Goal: Information Seeking & Learning: Learn about a topic

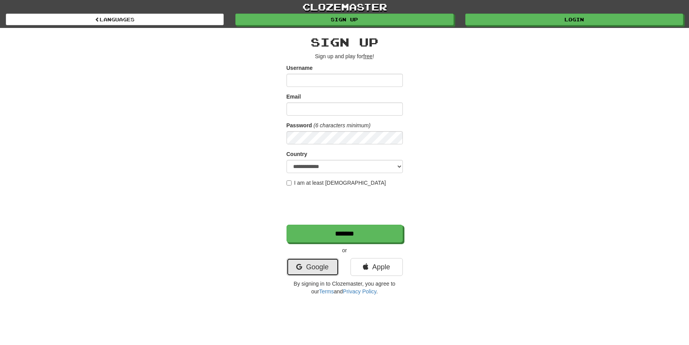
click at [314, 274] on link "Google" at bounding box center [312, 267] width 52 height 18
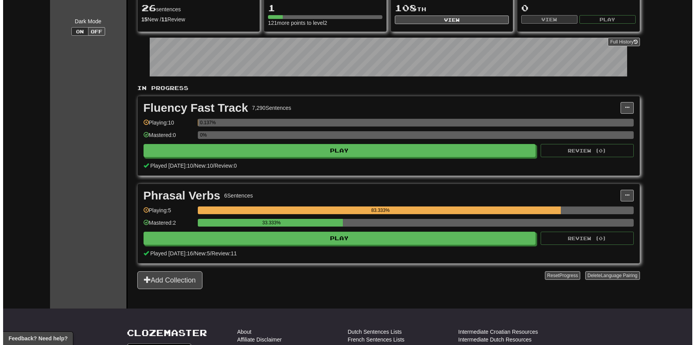
scroll to position [83, 0]
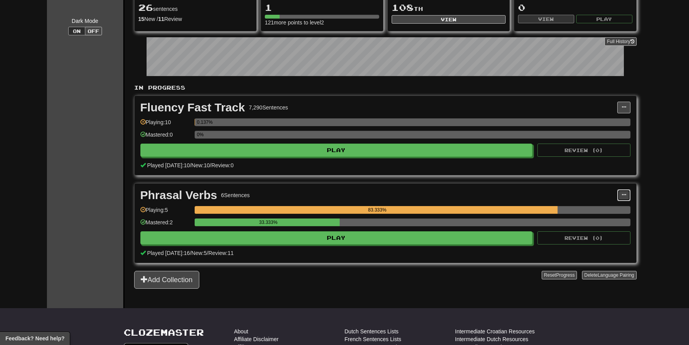
click at [628, 197] on button at bounding box center [623, 195] width 13 height 12
click at [585, 207] on span "Add Sentences" at bounding box center [585, 209] width 37 height 6
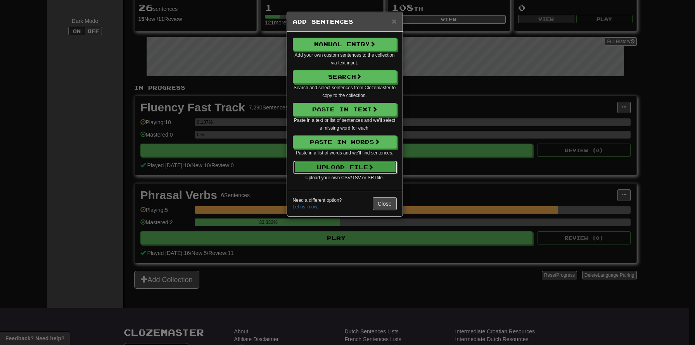
click at [344, 168] on button "Upload File" at bounding box center [345, 166] width 104 height 13
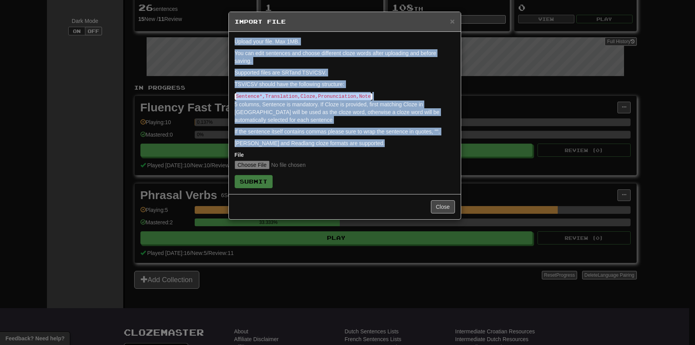
drag, startPoint x: 364, startPoint y: 146, endPoint x: 231, endPoint y: 42, distance: 168.4
click at [231, 42] on div "Upload your file. Max 1MB. You can edit sentences and choose different cloze wo…" at bounding box center [345, 113] width 232 height 162
copy form "Upload your file. Max 1MB. You can edit sentences and choose different cloze wo…"
click at [259, 164] on input "file" at bounding box center [286, 164] width 103 height 9
type input "**********"
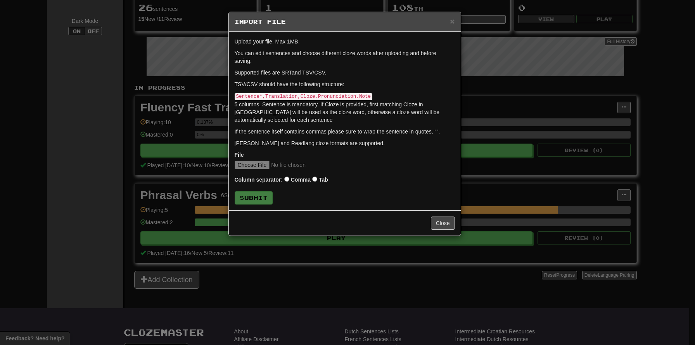
click at [378, 177] on div "Column separator: Comma Tab" at bounding box center [345, 180] width 220 height 10
click at [250, 203] on button "Submit" at bounding box center [254, 197] width 38 height 13
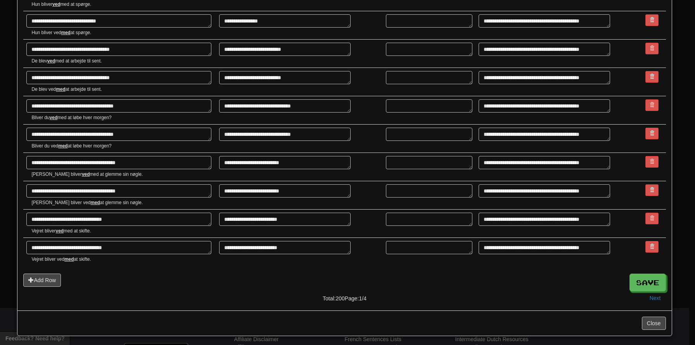
scroll to position [1219, 0]
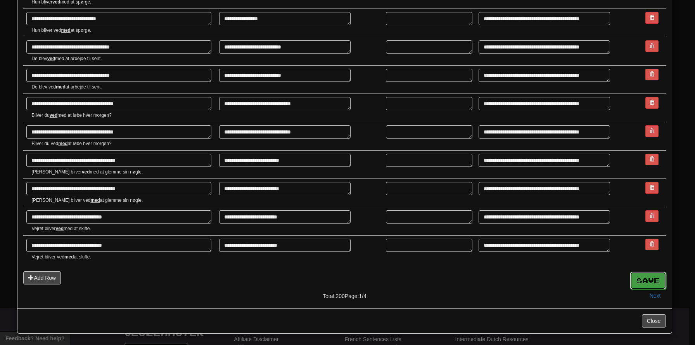
click at [640, 276] on button "Save" at bounding box center [647, 280] width 36 height 18
type textarea "*"
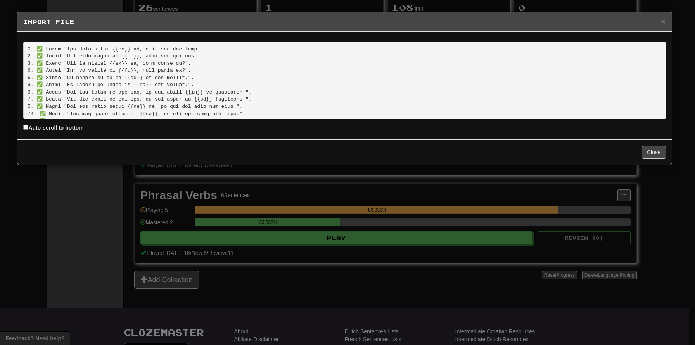
scroll to position [1383, 0]
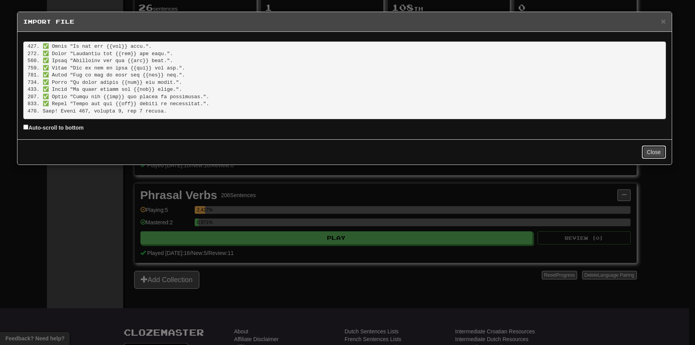
click at [656, 148] on button "Close" at bounding box center [653, 151] width 24 height 13
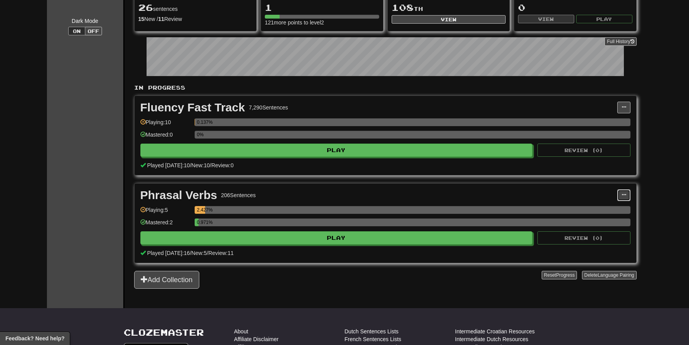
click at [623, 197] on button at bounding box center [623, 195] width 13 height 12
click at [587, 217] on span "Manage Sentences" at bounding box center [590, 219] width 47 height 6
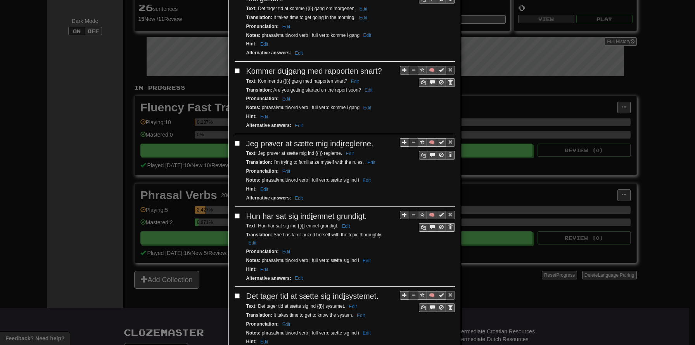
scroll to position [1332, 0]
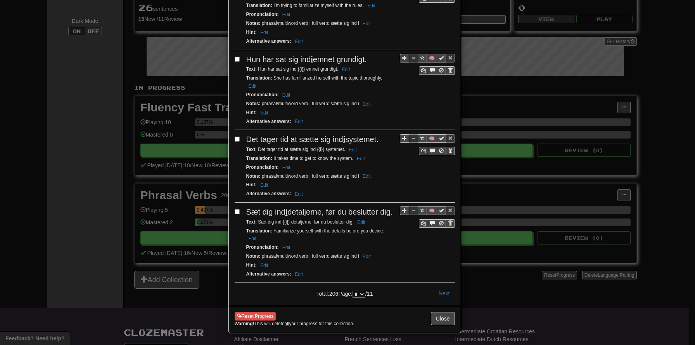
click at [359, 290] on select "* * * * * * * * * ** **" at bounding box center [358, 293] width 13 height 7
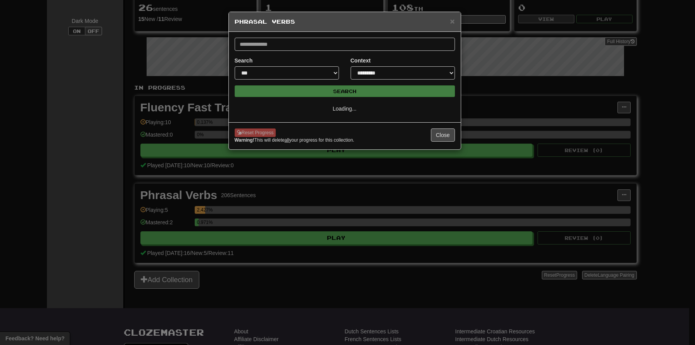
select select "**"
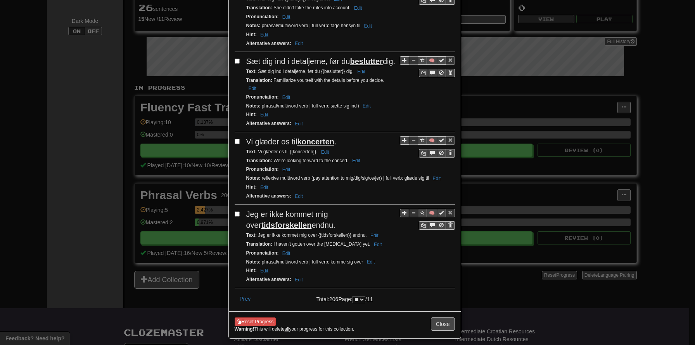
scroll to position [306, 0]
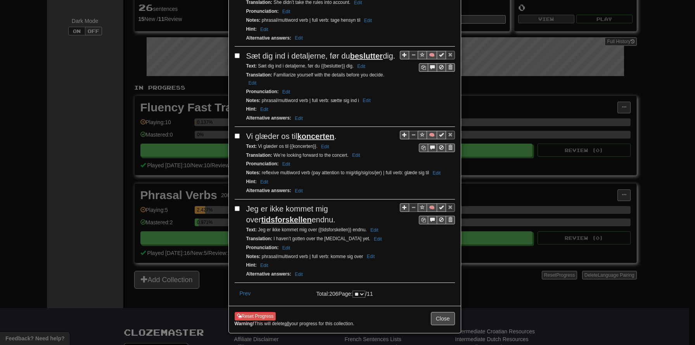
click at [361, 290] on select "* * * * * * * * * ** **" at bounding box center [358, 293] width 13 height 7
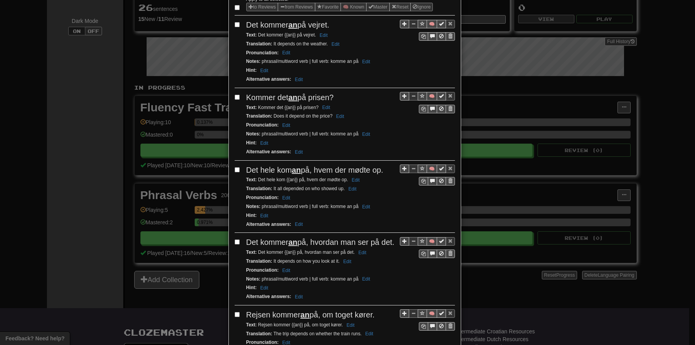
scroll to position [0, 0]
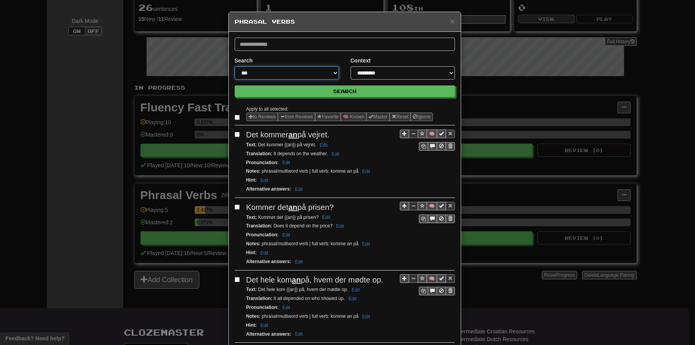
click at [294, 74] on select "**********" at bounding box center [287, 72] width 104 height 13
select select "**********"
click at [235, 66] on select "**********" at bounding box center [287, 72] width 104 height 13
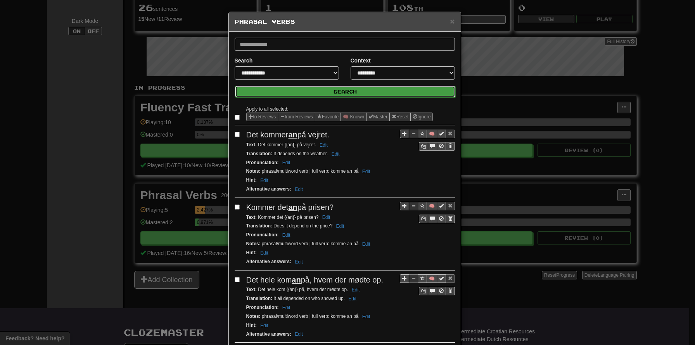
click at [324, 91] on button "Search" at bounding box center [345, 92] width 220 height 12
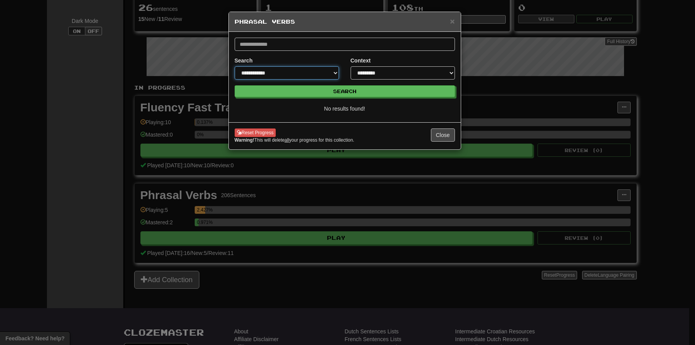
click at [297, 71] on select "**********" at bounding box center [287, 72] width 104 height 13
click at [450, 136] on button "Close" at bounding box center [443, 134] width 24 height 13
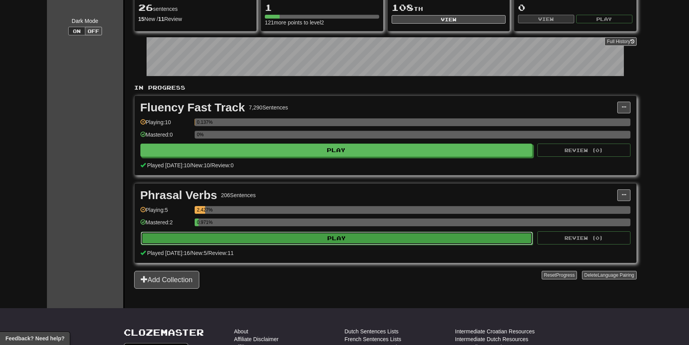
click at [347, 238] on button "Play" at bounding box center [337, 237] width 392 height 13
select select "**"
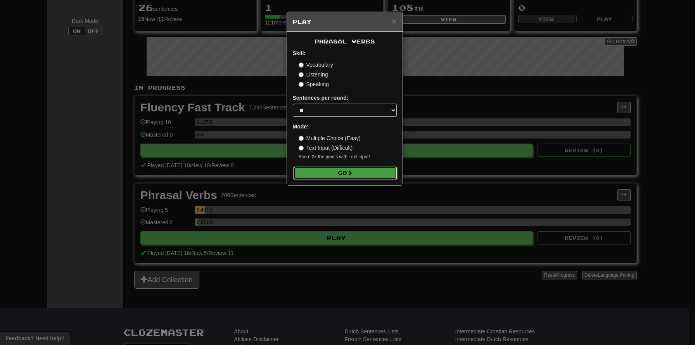
click at [341, 175] on button "Go" at bounding box center [345, 172] width 104 height 13
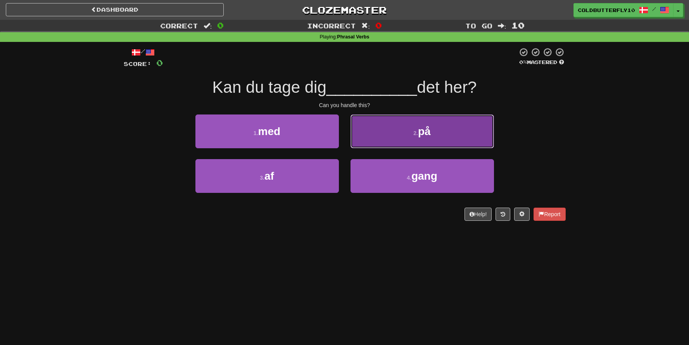
click at [401, 141] on button "2 . på" at bounding box center [421, 131] width 143 height 34
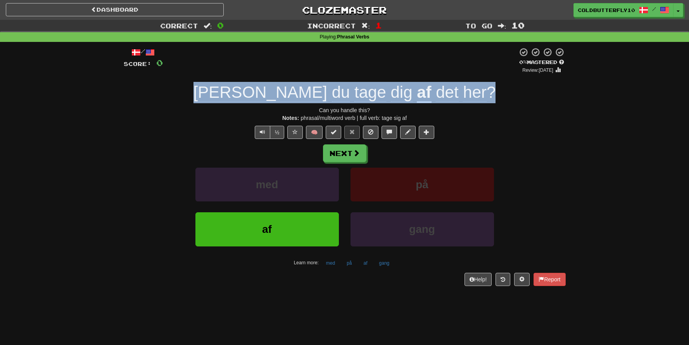
drag, startPoint x: 239, startPoint y: 91, endPoint x: 490, endPoint y: 88, distance: 250.8
click at [490, 88] on div "Kan du tage dig af det her ?" at bounding box center [345, 92] width 442 height 21
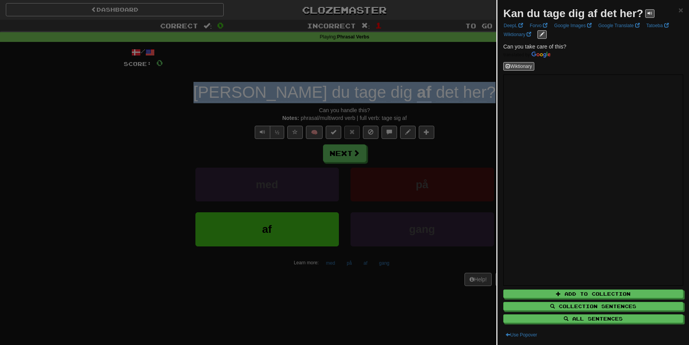
copy div "Kan du tage dig af det her ?"
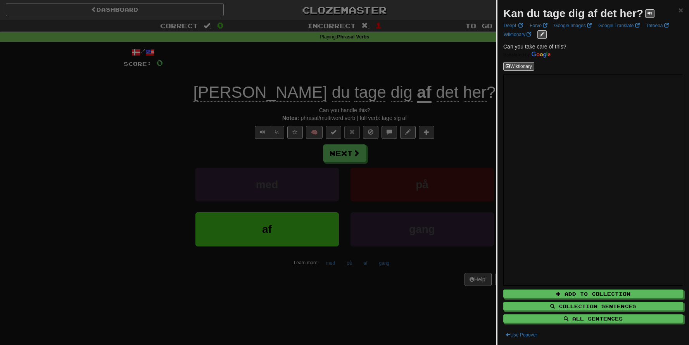
click at [450, 154] on div at bounding box center [344, 172] width 689 height 345
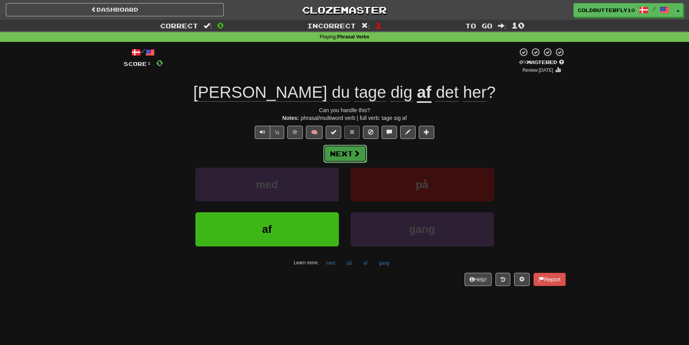
click at [343, 154] on button "Next" at bounding box center [344, 154] width 43 height 18
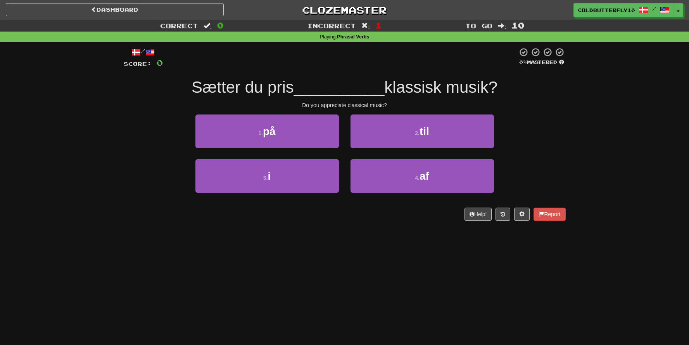
click at [279, 89] on span "Sætter du pris" at bounding box center [242, 87] width 102 height 18
drag, startPoint x: 193, startPoint y: 87, endPoint x: 294, endPoint y: 89, distance: 100.8
click at [294, 89] on span "Sætter du pris" at bounding box center [242, 87] width 102 height 18
click at [178, 256] on div "Dashboard Clozemaster ColdButterfly1018 / Toggle Dropdown Dashboard Leaderboard…" at bounding box center [344, 172] width 689 height 345
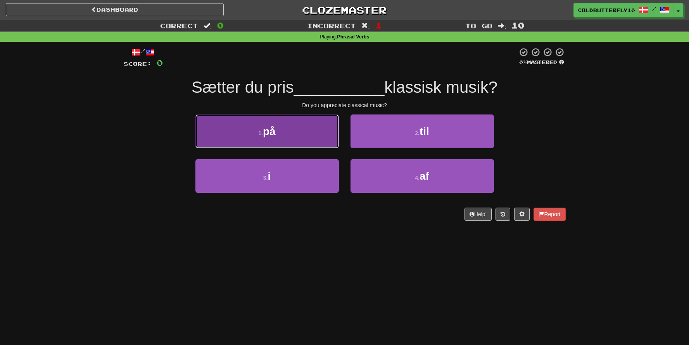
click at [251, 136] on button "1 . på" at bounding box center [266, 131] width 143 height 34
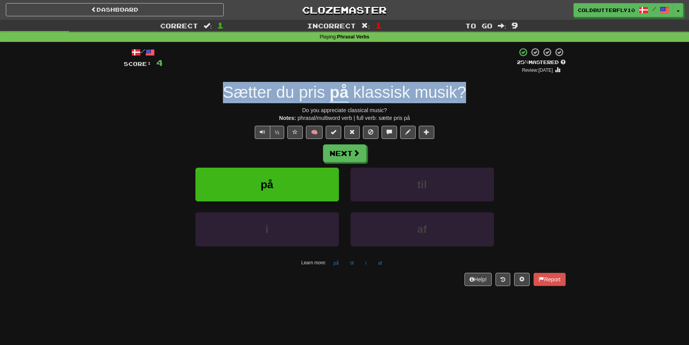
drag, startPoint x: 214, startPoint y: 100, endPoint x: 469, endPoint y: 99, distance: 255.4
click at [469, 99] on div "Sætter du pris på klassisk musik ?" at bounding box center [345, 92] width 442 height 21
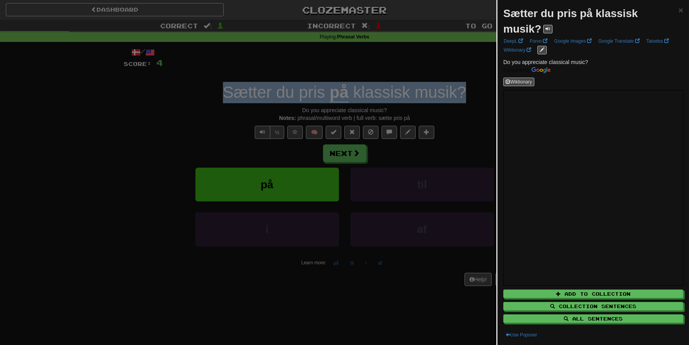
copy div "Sætter du pris på klassisk musik ?"
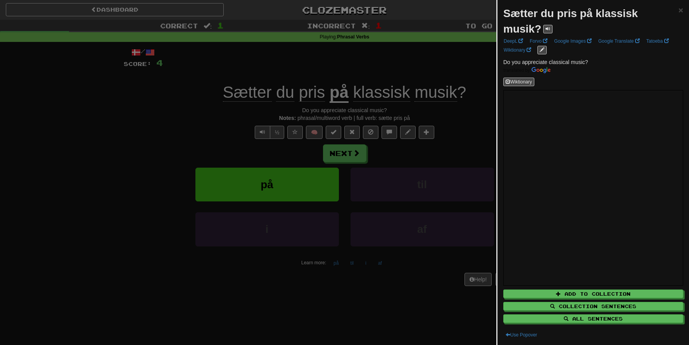
click at [56, 144] on div at bounding box center [344, 172] width 689 height 345
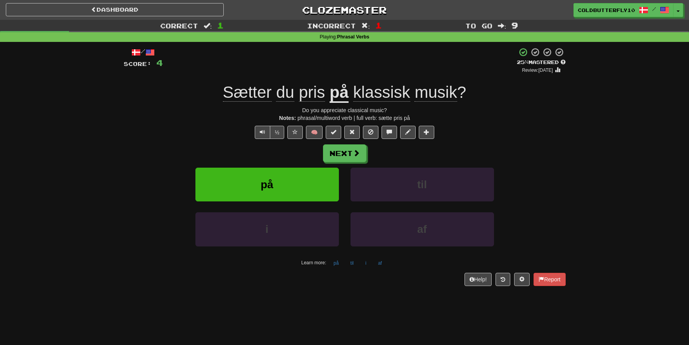
click at [167, 128] on div "½ 🧠" at bounding box center [345, 132] width 442 height 13
